Goal: Transaction & Acquisition: Download file/media

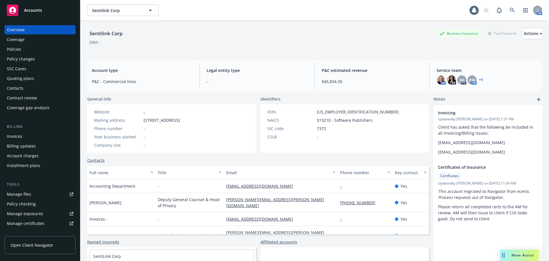
click at [44, 11] on div "Accounts" at bounding box center [40, 10] width 66 height 11
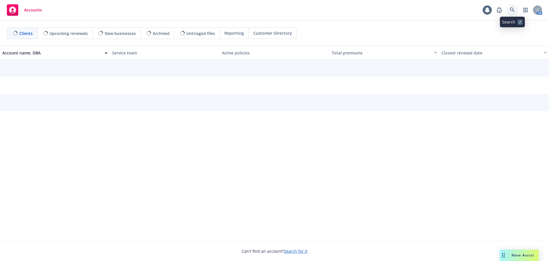
click at [513, 9] on icon at bounding box center [512, 9] width 5 height 5
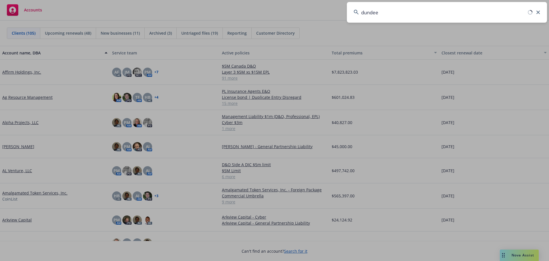
type input "dundee"
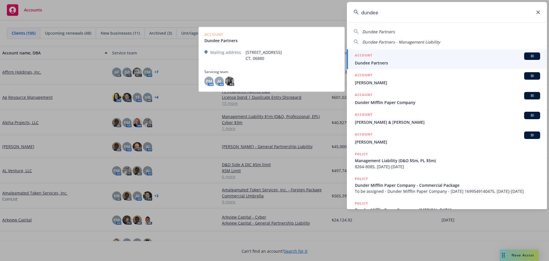
click at [379, 60] on div "ACCOUNT BI" at bounding box center [447, 55] width 185 height 7
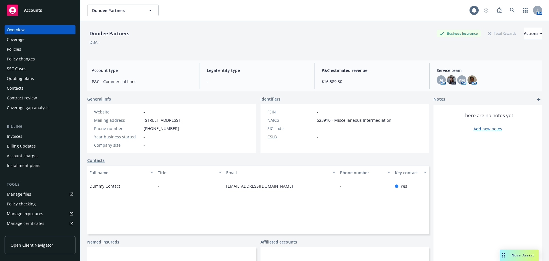
click at [11, 49] on div "Policies" at bounding box center [14, 49] width 14 height 9
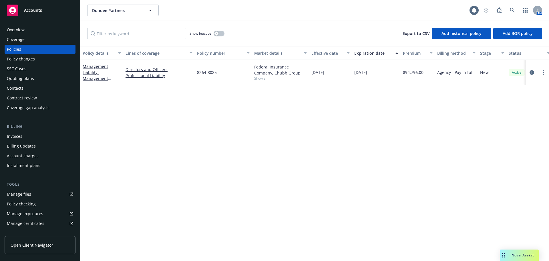
click at [18, 30] on div "Overview" at bounding box center [16, 29] width 18 height 9
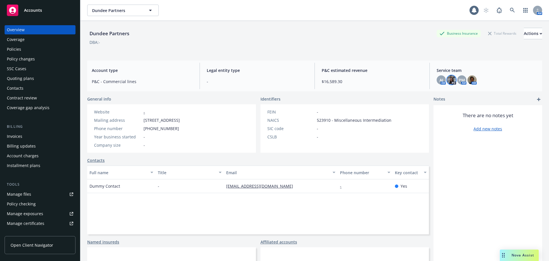
click at [448, 79] on img at bounding box center [451, 79] width 9 height 9
click at [445, 94] on icon "close" at bounding box center [444, 94] width 3 height 3
click at [13, 50] on div "Policies" at bounding box center [14, 49] width 14 height 9
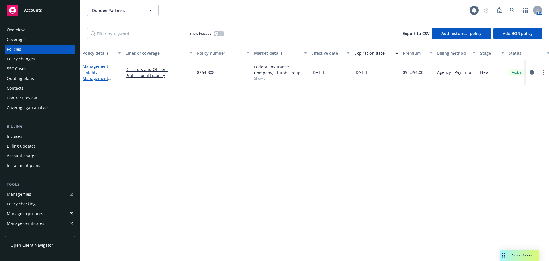
click at [97, 79] on span "- Management Liability (D&O $5m, PL $5m)" at bounding box center [101, 81] width 37 height 23
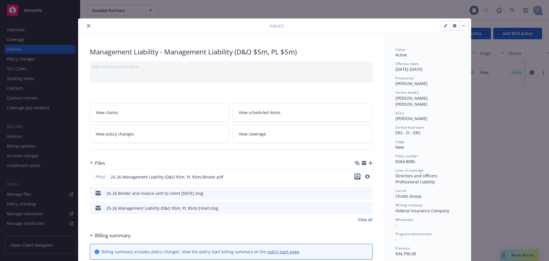
click at [356, 177] on icon "download file" at bounding box center [357, 176] width 5 height 5
